Goal: Task Accomplishment & Management: Complete application form

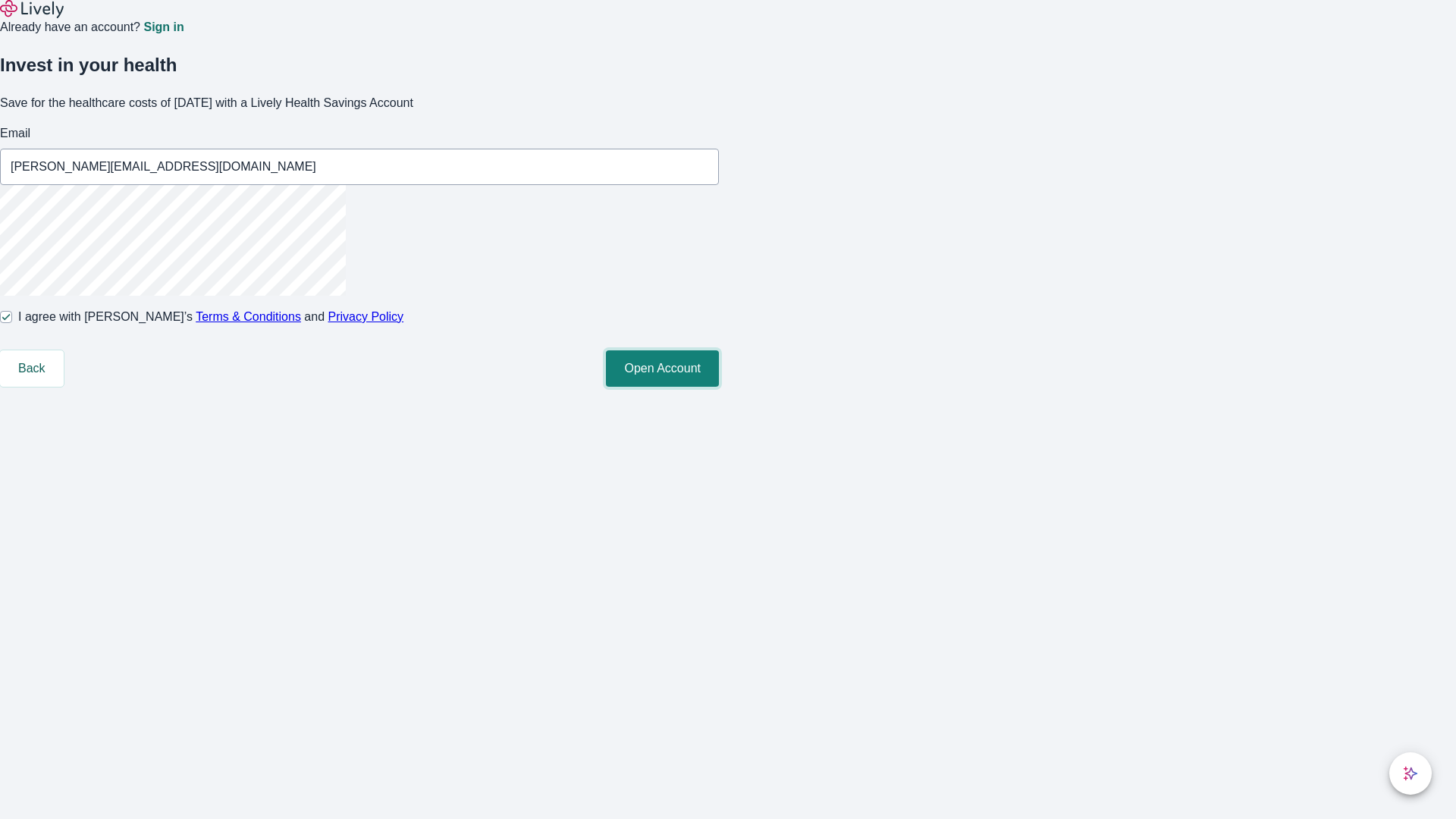
click at [718, 387] on button "Open Account" at bounding box center [663, 368] width 113 height 37
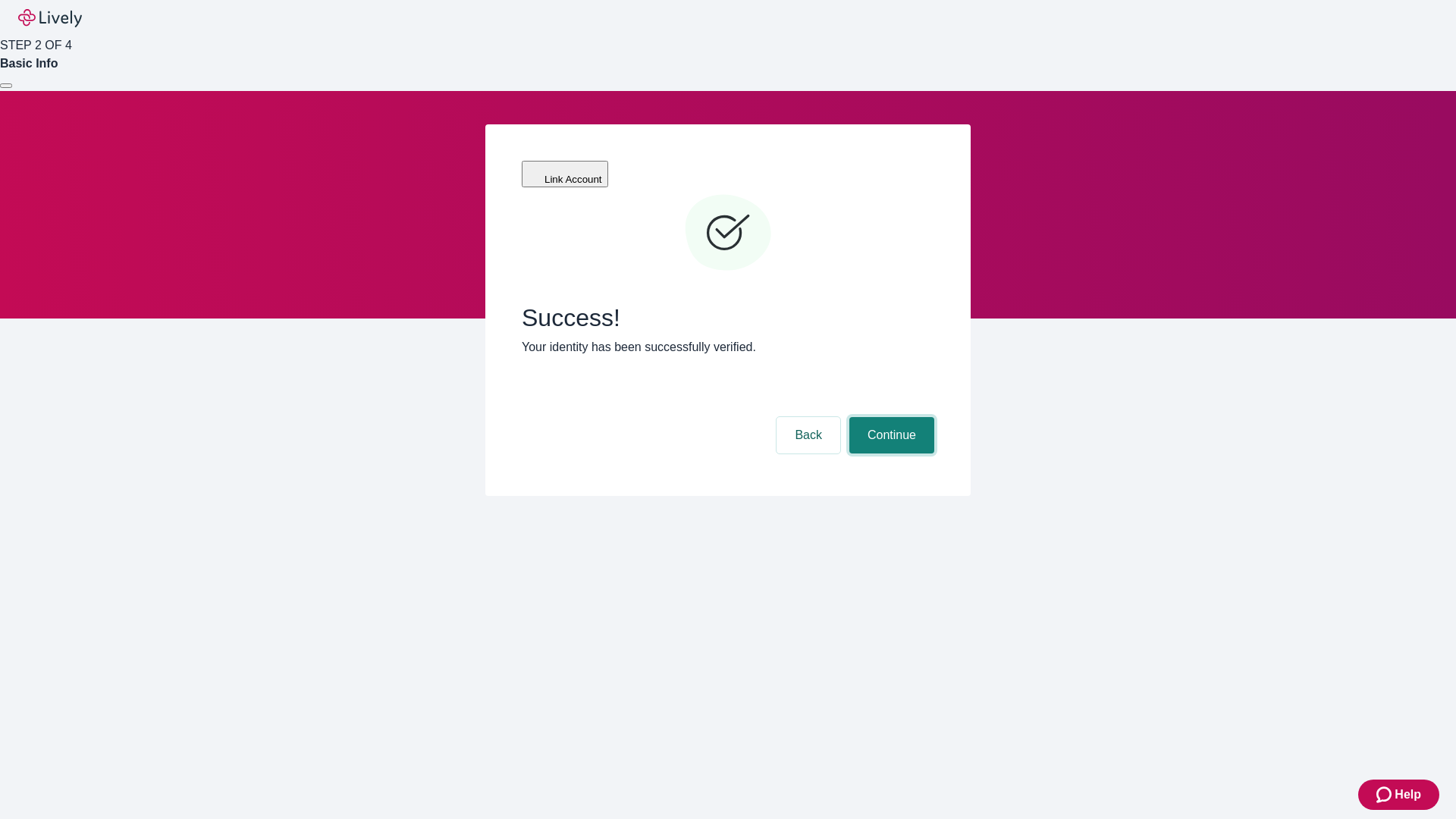
click at [889, 417] on button "Continue" at bounding box center [891, 435] width 85 height 37
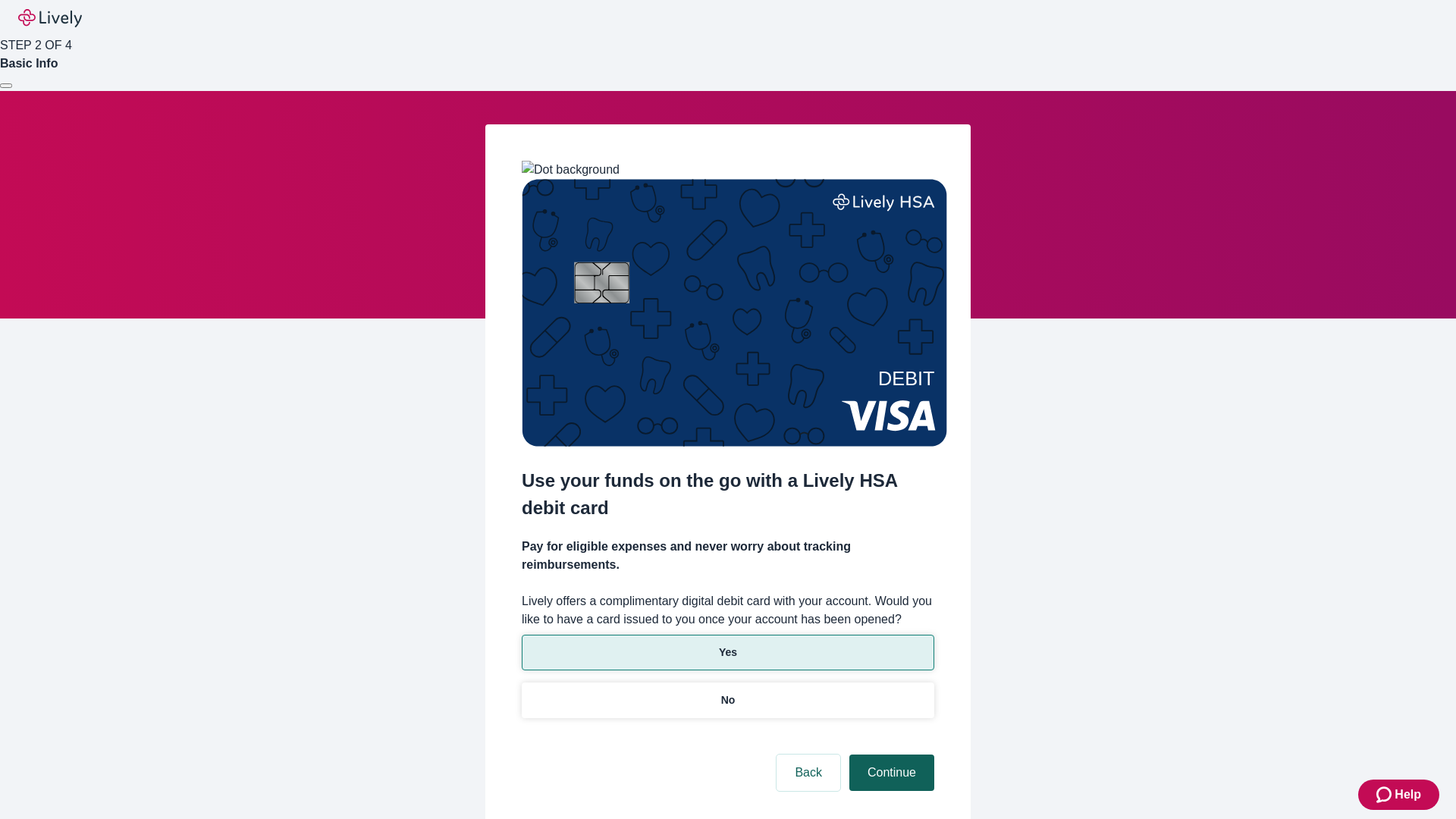
click at [727, 644] on p "Yes" at bounding box center [727, 652] width 18 height 16
click at [889, 754] on button "Continue" at bounding box center [891, 773] width 85 height 37
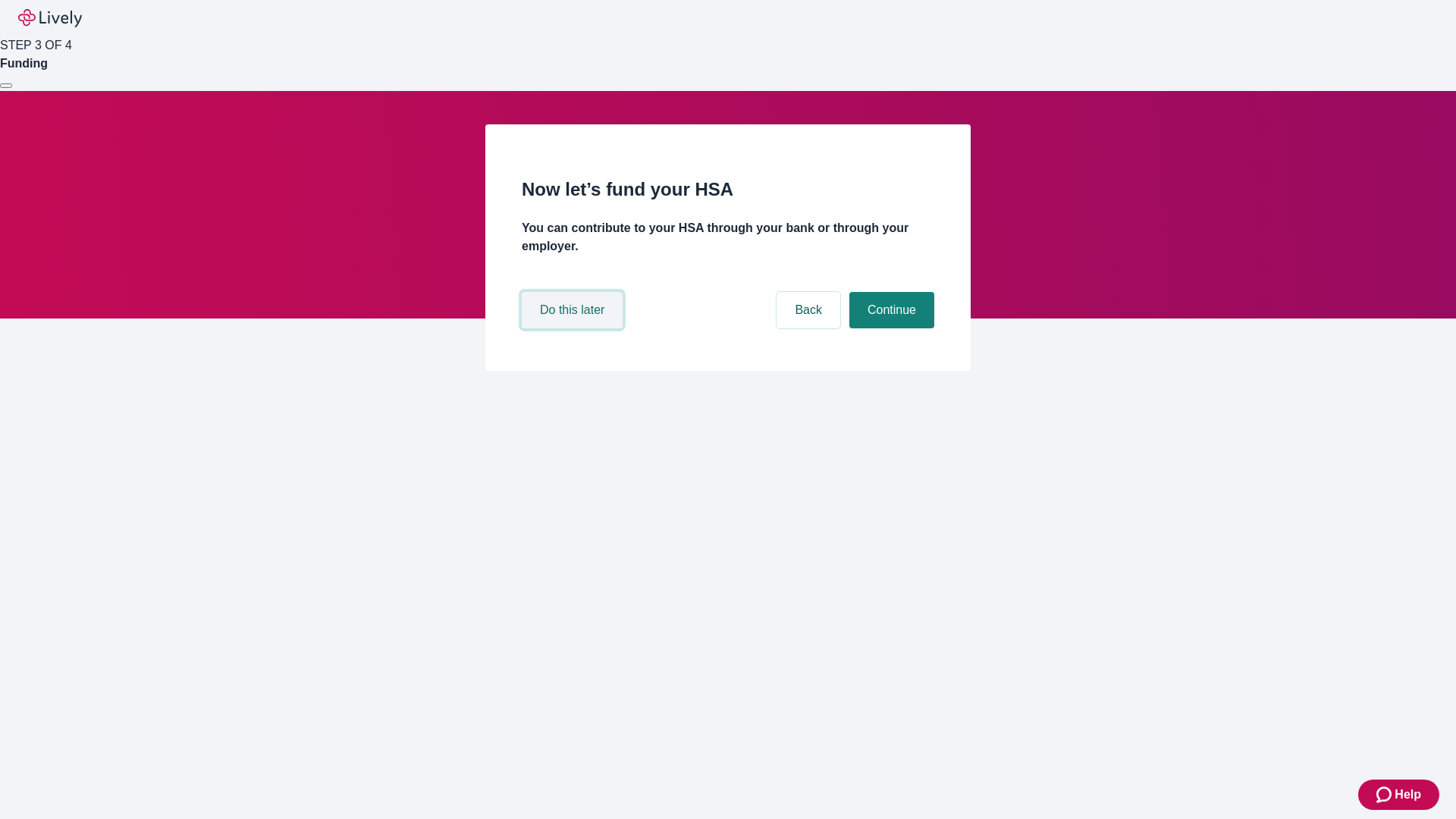
click at [574, 329] on button "Do this later" at bounding box center [572, 310] width 100 height 37
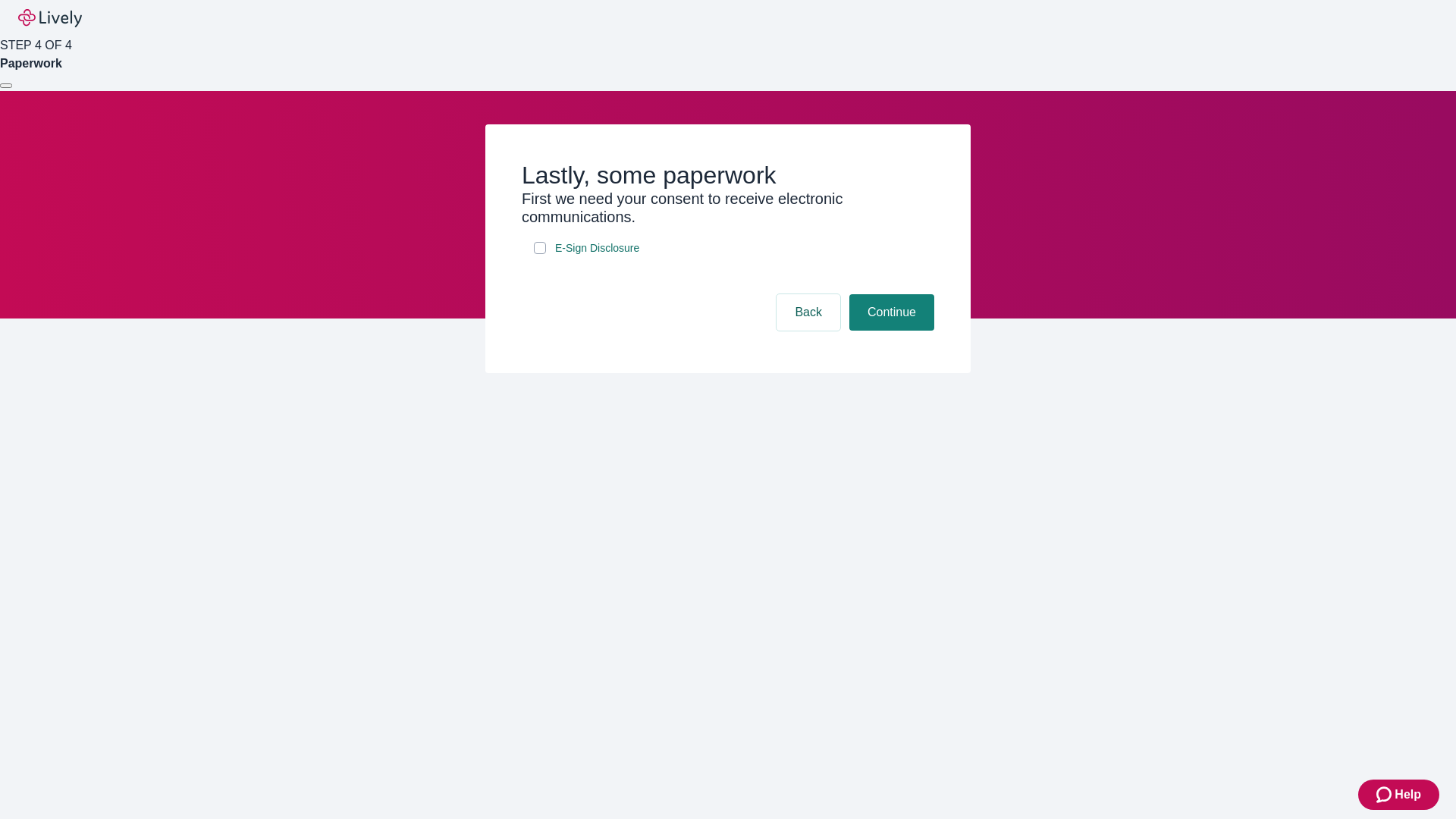
click at [540, 254] on input "E-Sign Disclosure" at bounding box center [539, 247] width 12 height 12
checkbox input "true"
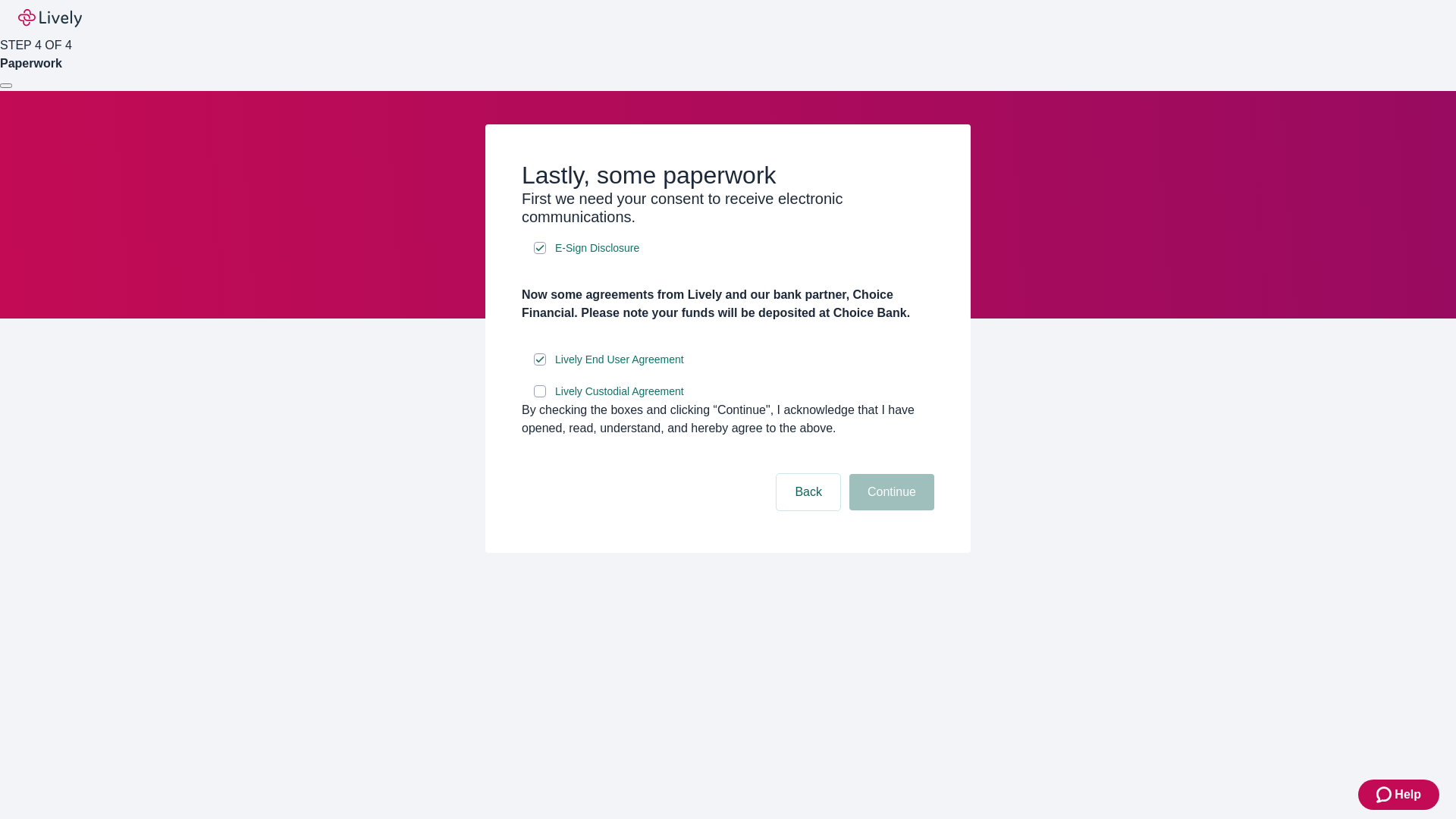
click at [540, 397] on input "Lively Custodial Agreement" at bounding box center [539, 391] width 12 height 12
checkbox input "true"
click at [889, 510] on button "Continue" at bounding box center [891, 492] width 85 height 37
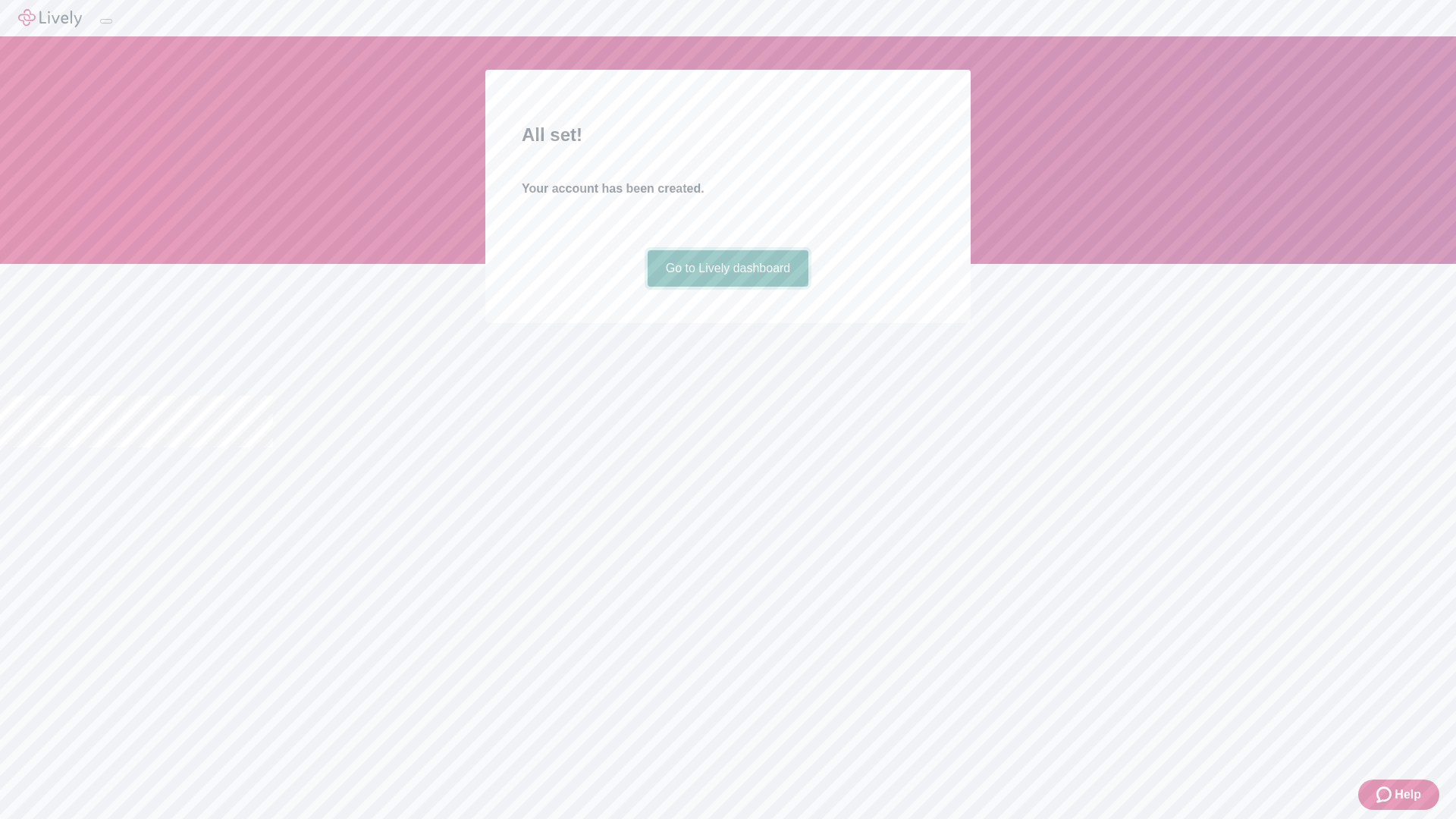
click at [727, 286] on link "Go to Lively dashboard" at bounding box center [728, 269] width 162 height 37
